Goal: Task Accomplishment & Management: Use online tool/utility

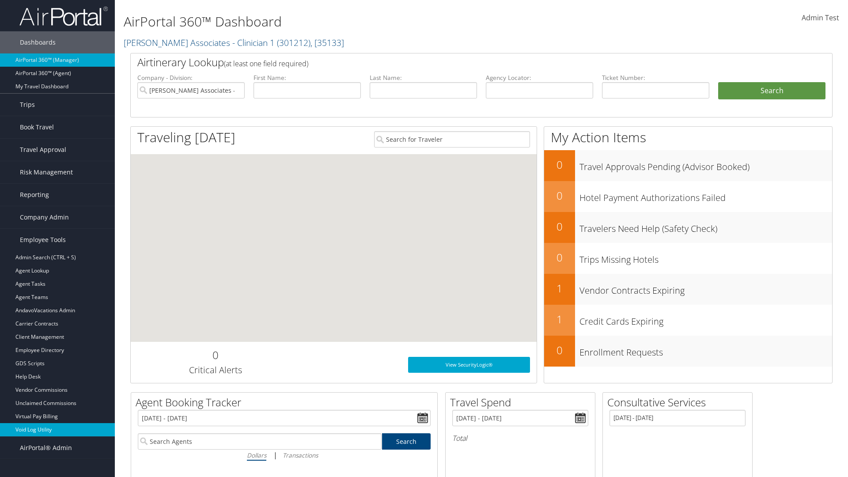
click at [57, 430] on link "Void Log Utility" at bounding box center [57, 429] width 115 height 13
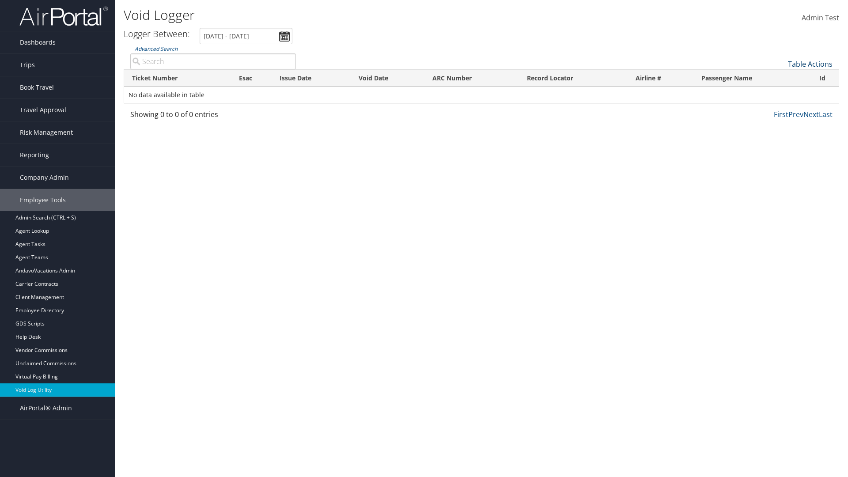
click at [810, 64] on link "Table Actions" at bounding box center [810, 64] width 45 height 10
click at [780, 78] on link "Export as CSV" at bounding box center [781, 77] width 116 height 15
click at [810, 64] on link "Table Actions" at bounding box center [810, 64] width 45 height 10
click at [780, 79] on link "Ticket Number" at bounding box center [781, 78] width 116 height 15
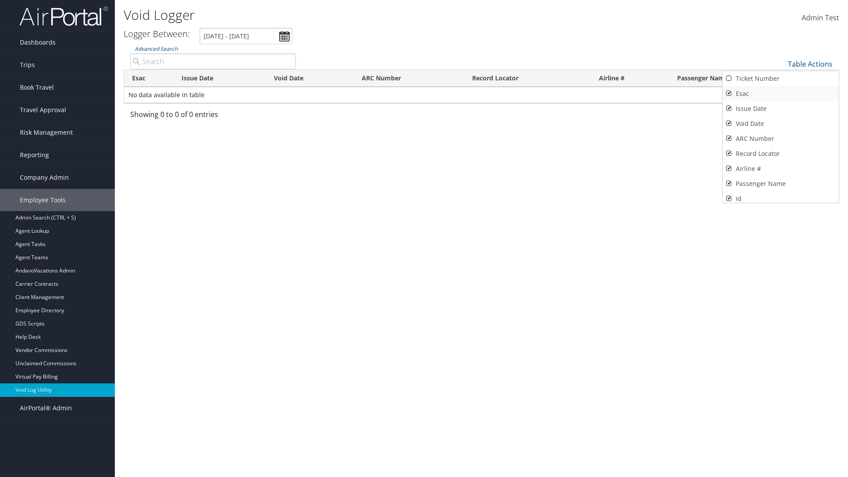
click at [780, 109] on link "Issue Date" at bounding box center [781, 108] width 116 height 15
click at [780, 94] on link "Esac" at bounding box center [781, 93] width 116 height 15
click at [780, 124] on link "Void Date" at bounding box center [781, 123] width 116 height 15
click at [780, 139] on link "ARC Number" at bounding box center [781, 138] width 116 height 15
click at [780, 154] on link "Record Locator" at bounding box center [781, 153] width 116 height 15
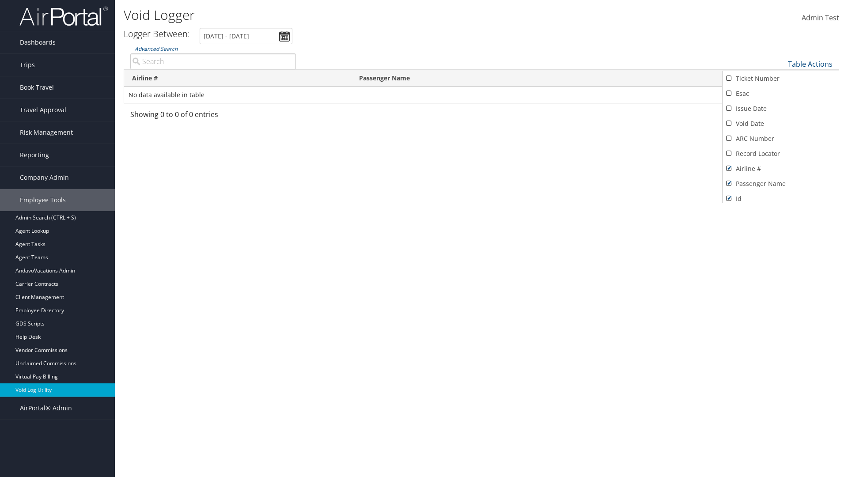
click at [780, 169] on link "Airline #" at bounding box center [781, 168] width 116 height 15
click at [780, 184] on link "Passenger Name" at bounding box center [781, 183] width 116 height 15
click at [424, 239] on div at bounding box center [424, 238] width 848 height 477
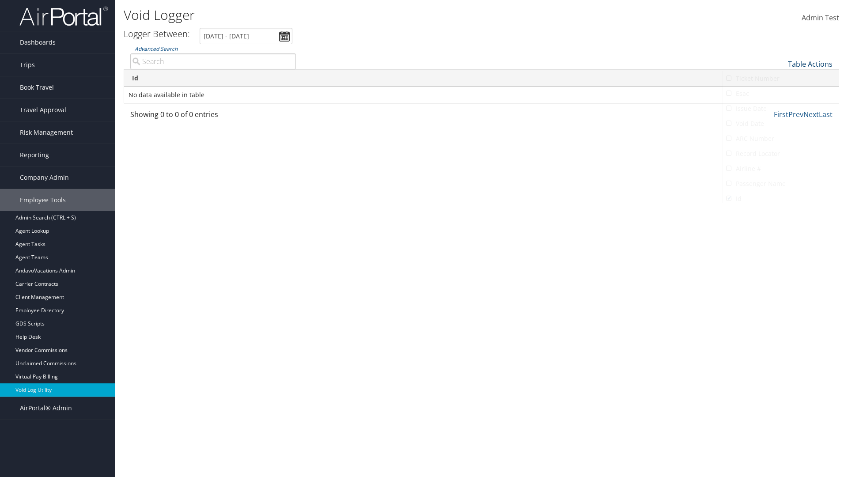
click at [810, 64] on link "Table Actions" at bounding box center [810, 64] width 45 height 10
click at [780, 79] on link "Ticket Number" at bounding box center [781, 78] width 116 height 15
click at [780, 109] on link "Issue Date" at bounding box center [781, 108] width 116 height 15
click at [780, 94] on link "Esac" at bounding box center [781, 93] width 116 height 15
click at [780, 124] on link "Void Date" at bounding box center [781, 123] width 116 height 15
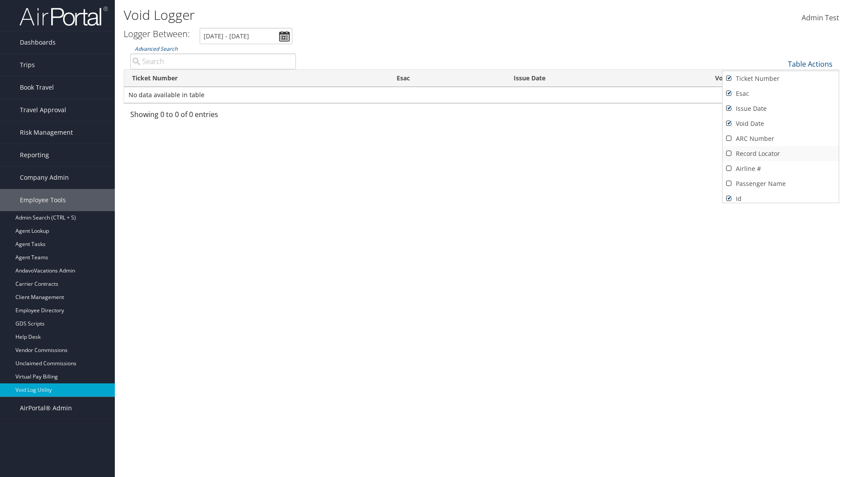
click at [780, 139] on link "ARC Number" at bounding box center [781, 138] width 116 height 15
click at [780, 154] on link "Record Locator" at bounding box center [781, 153] width 116 height 15
click at [780, 169] on link "Airline #" at bounding box center [781, 168] width 116 height 15
click at [780, 184] on link "Passenger Name" at bounding box center [781, 183] width 116 height 15
click at [424, 239] on div at bounding box center [424, 238] width 848 height 477
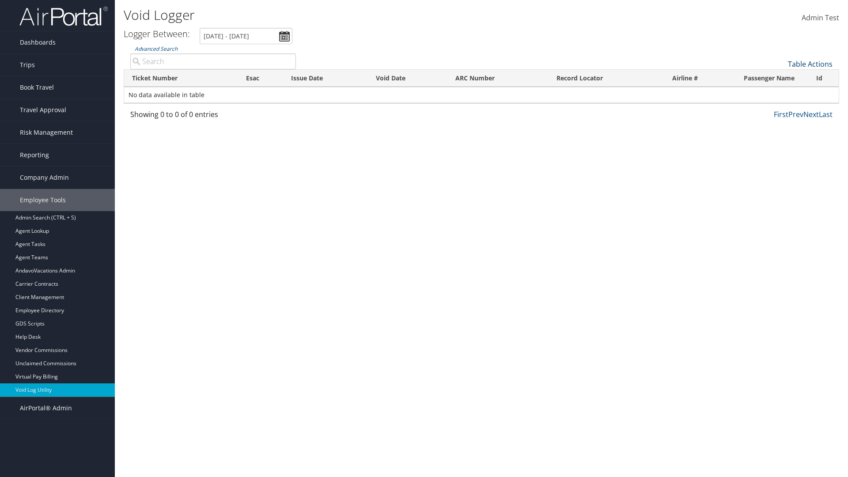
click at [810, 64] on link "Table Actions" at bounding box center [810, 64] width 45 height 10
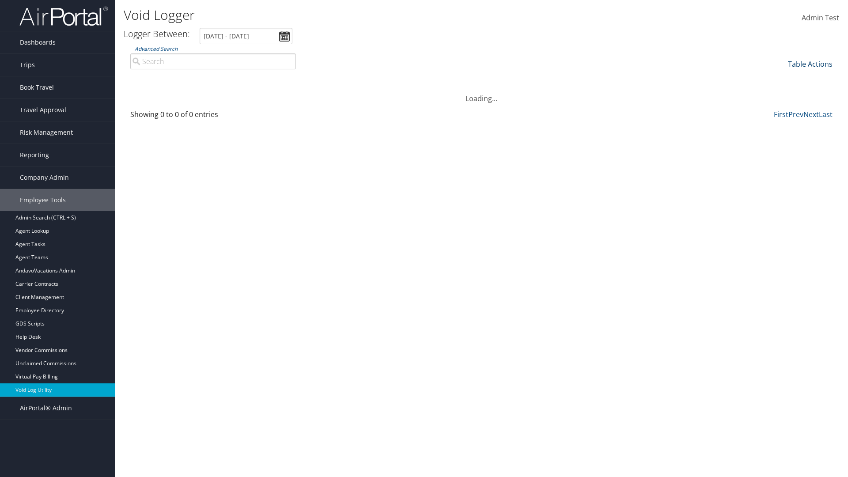
click at [810, 64] on link "Table Actions" at bounding box center [810, 64] width 45 height 10
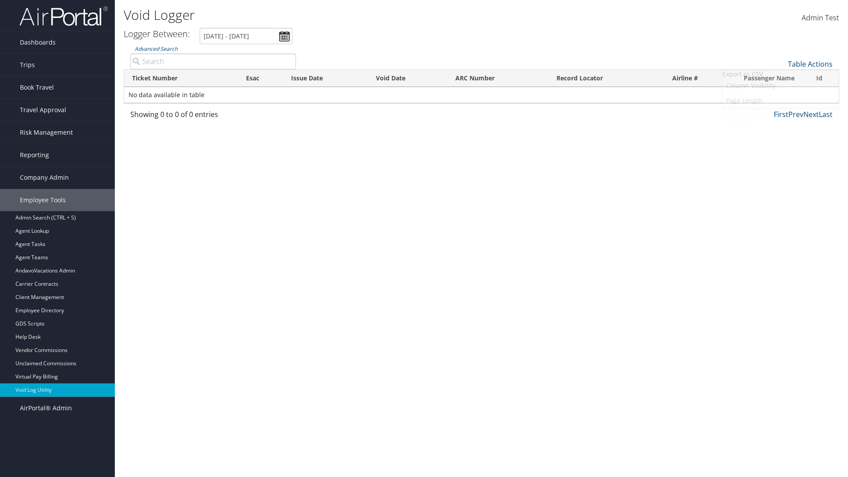
click at [780, 109] on link "50" at bounding box center [781, 108] width 116 height 15
